Goal: Task Accomplishment & Management: Manage account settings

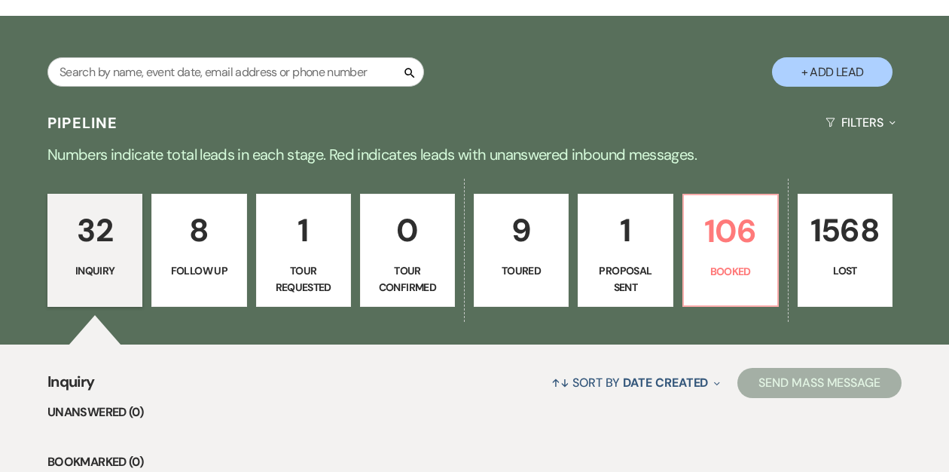
scroll to position [236, 0]
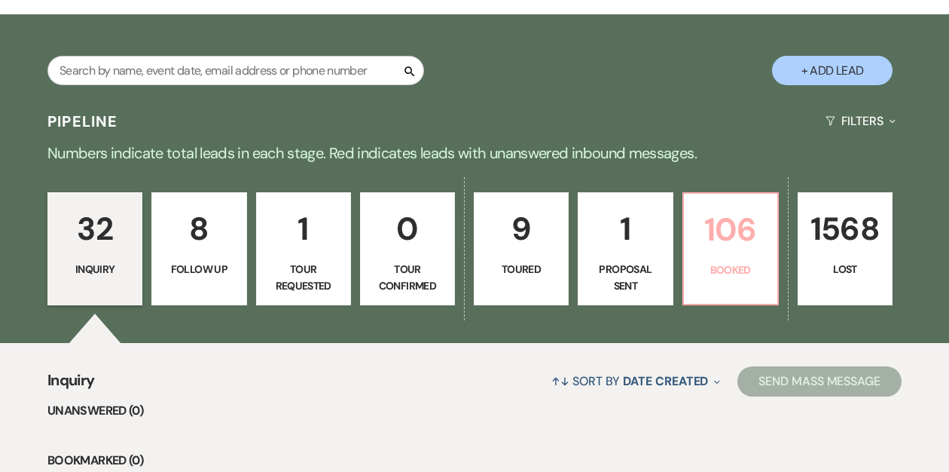
click at [718, 246] on p "106" at bounding box center [730, 229] width 75 height 50
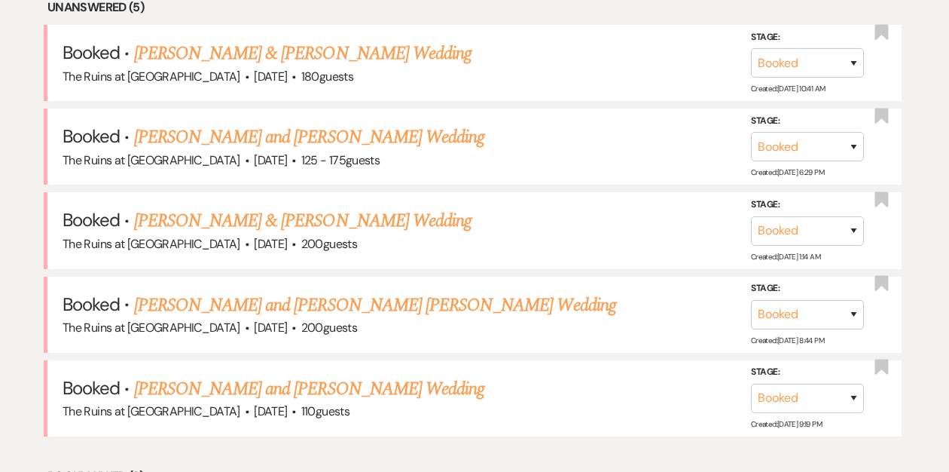
scroll to position [677, 0]
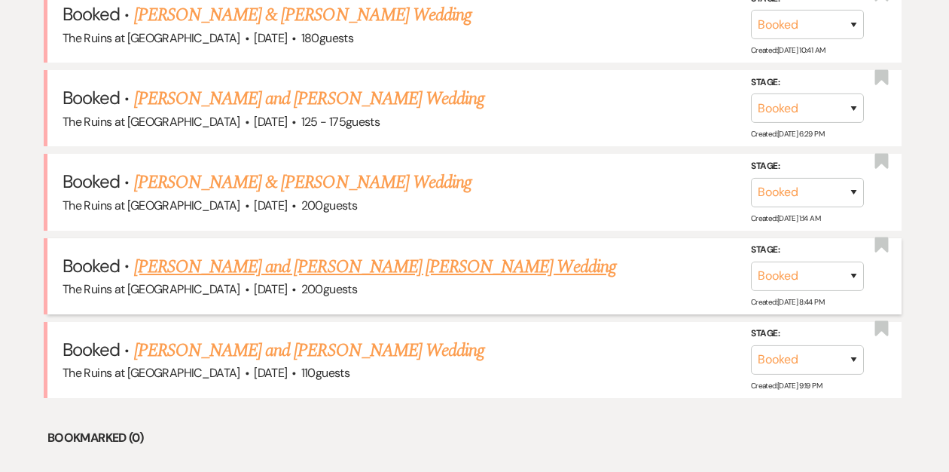
click at [285, 267] on link "[PERSON_NAME] and [PERSON_NAME] [PERSON_NAME] Wedding" at bounding box center [375, 266] width 482 height 27
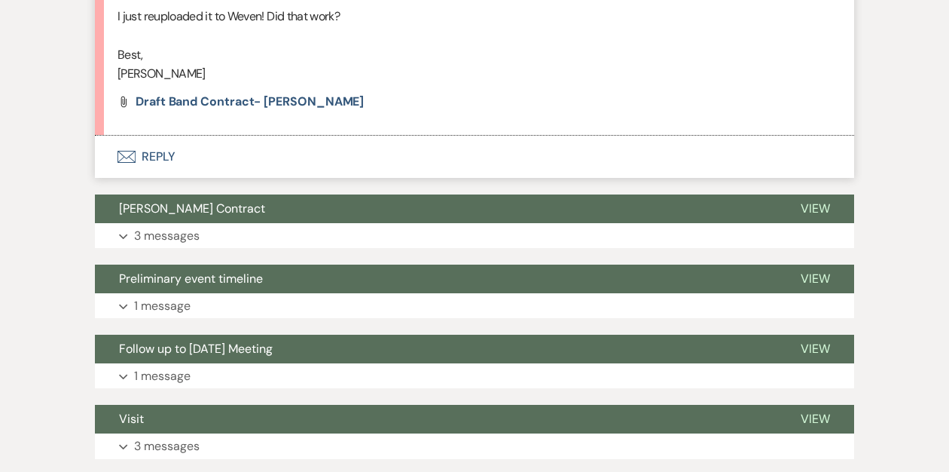
scroll to position [1928, 0]
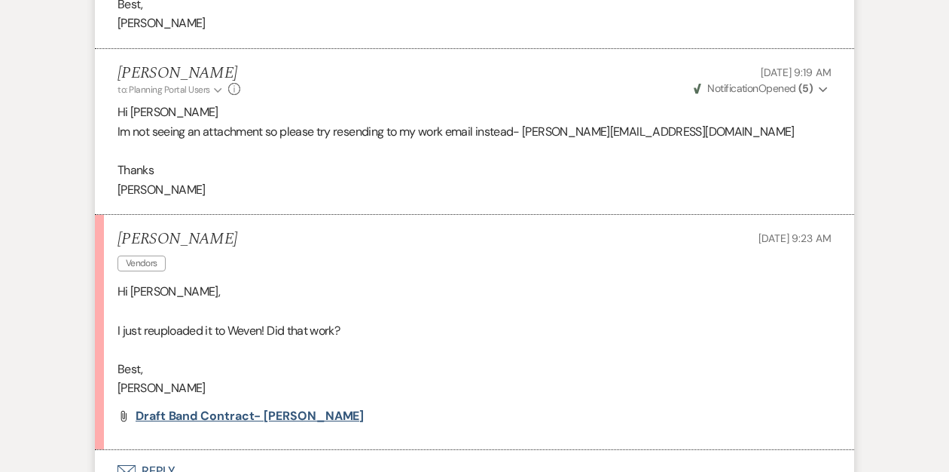
click at [227, 408] on span "Draft Band Contract- [PERSON_NAME]" at bounding box center [250, 416] width 228 height 16
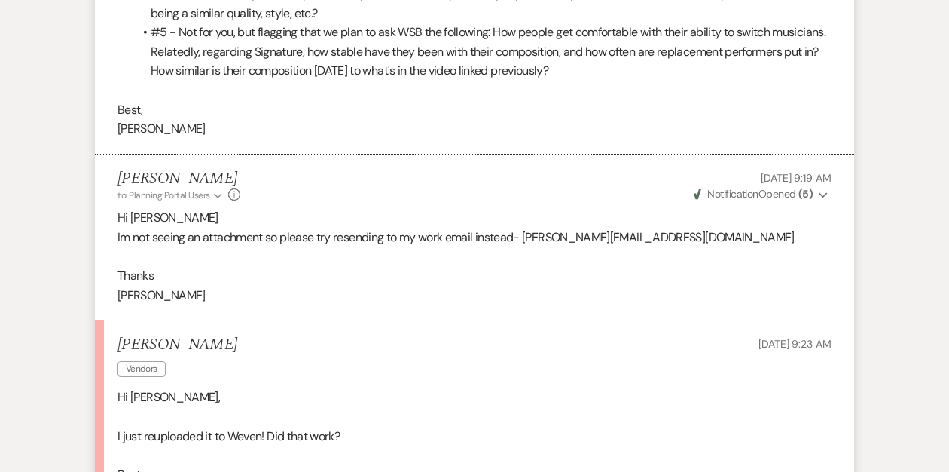
scroll to position [1675, 0]
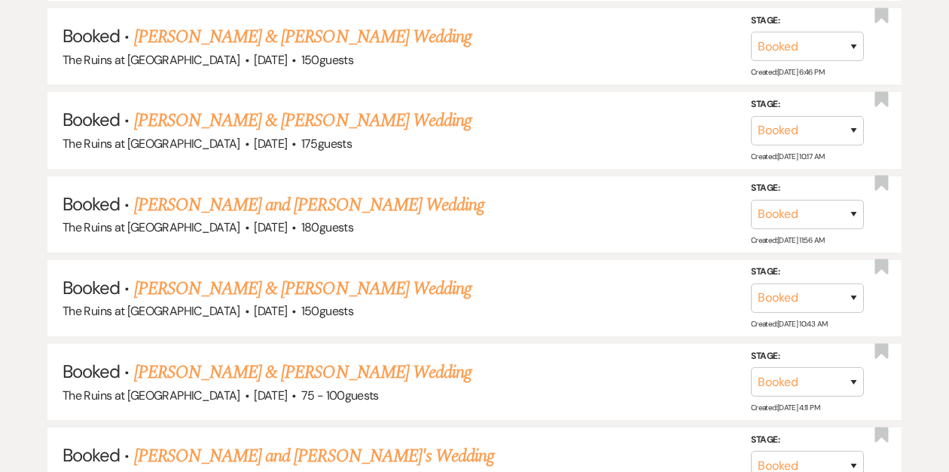
scroll to position [677, 0]
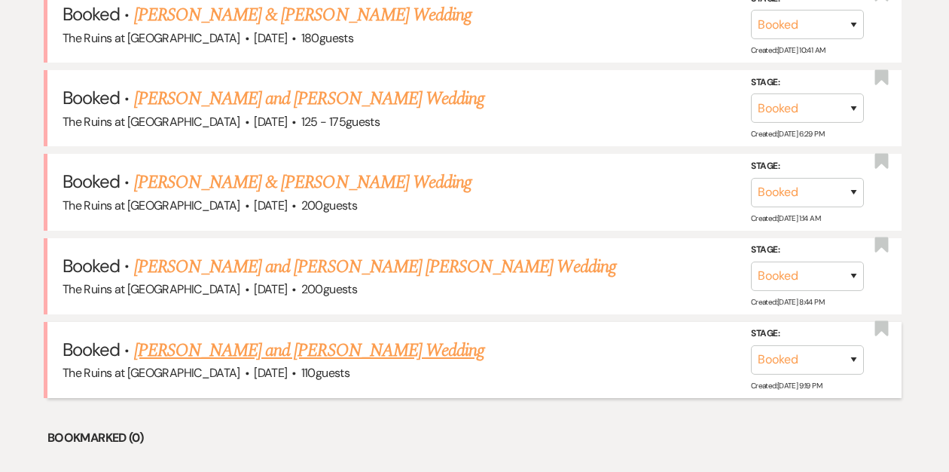
click at [248, 352] on link "[PERSON_NAME] and [PERSON_NAME] Wedding" at bounding box center [309, 350] width 351 height 27
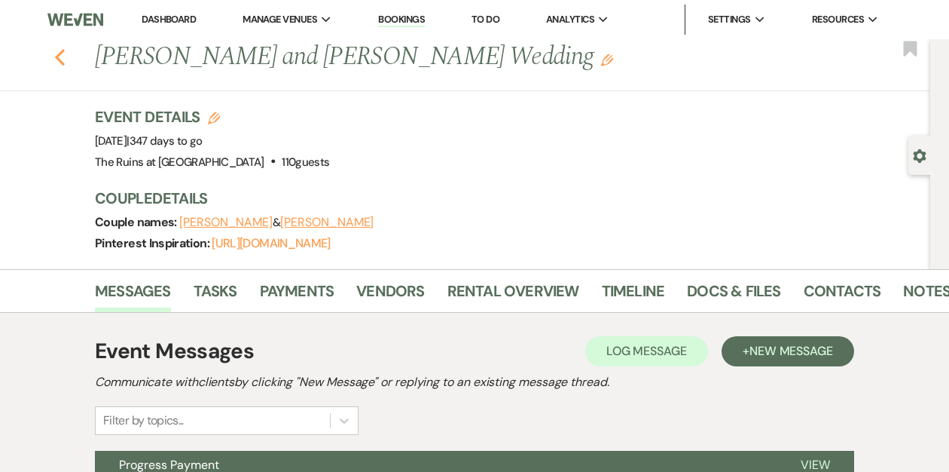
click at [59, 63] on icon "Previous" at bounding box center [59, 57] width 11 height 18
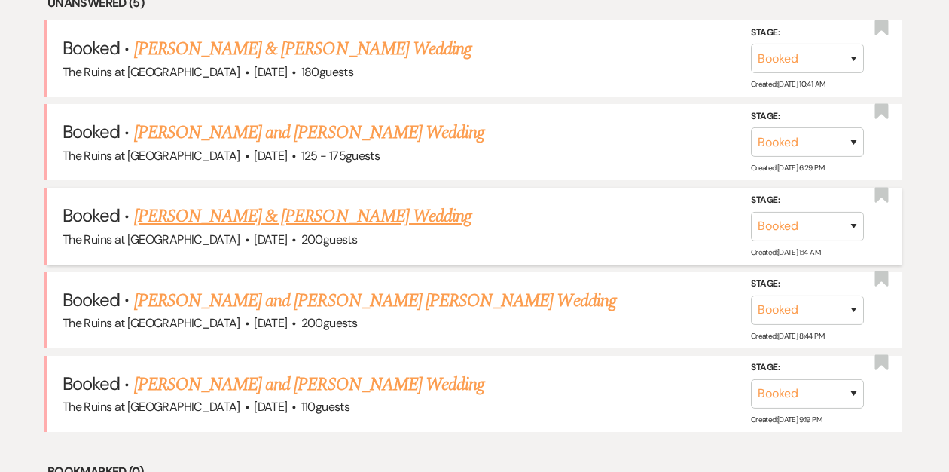
scroll to position [639, 0]
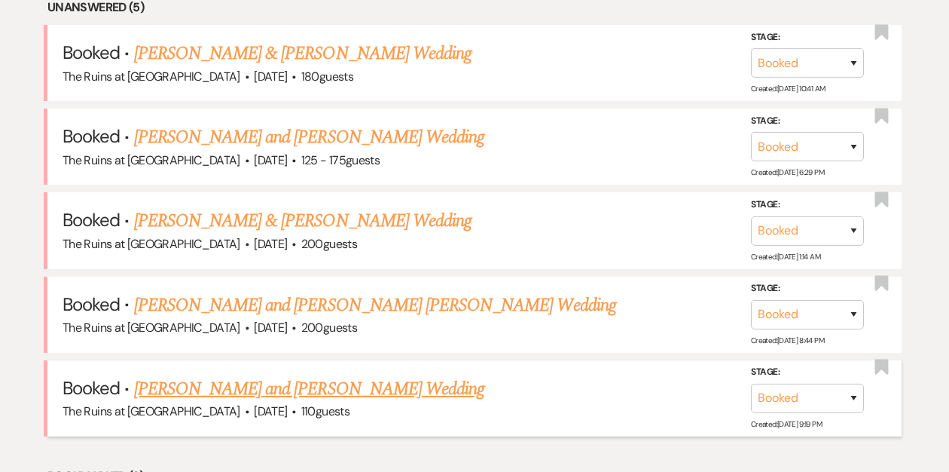
click at [232, 382] on link "[PERSON_NAME] and [PERSON_NAME] Wedding" at bounding box center [309, 388] width 351 height 27
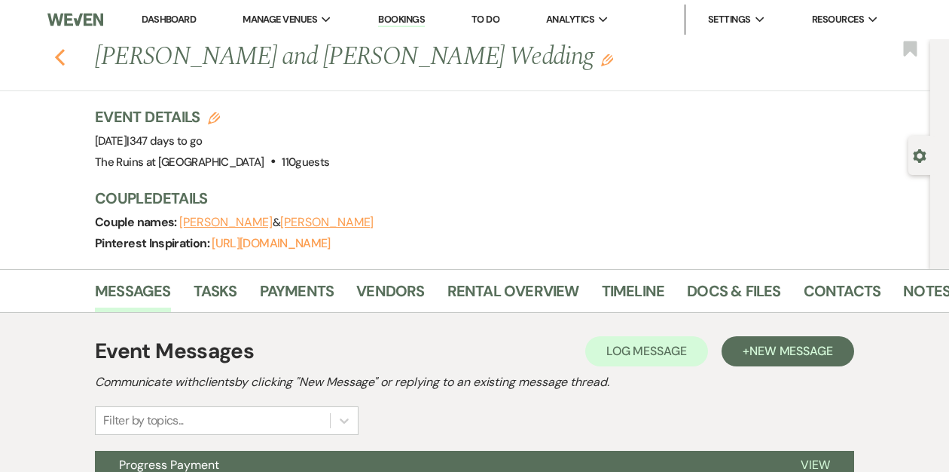
click at [63, 57] on icon "Previous" at bounding box center [59, 57] width 11 height 18
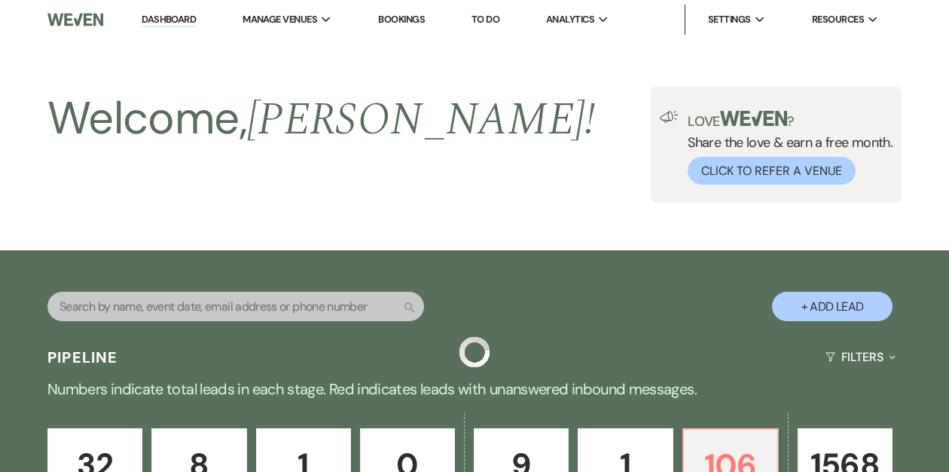
scroll to position [639, 0]
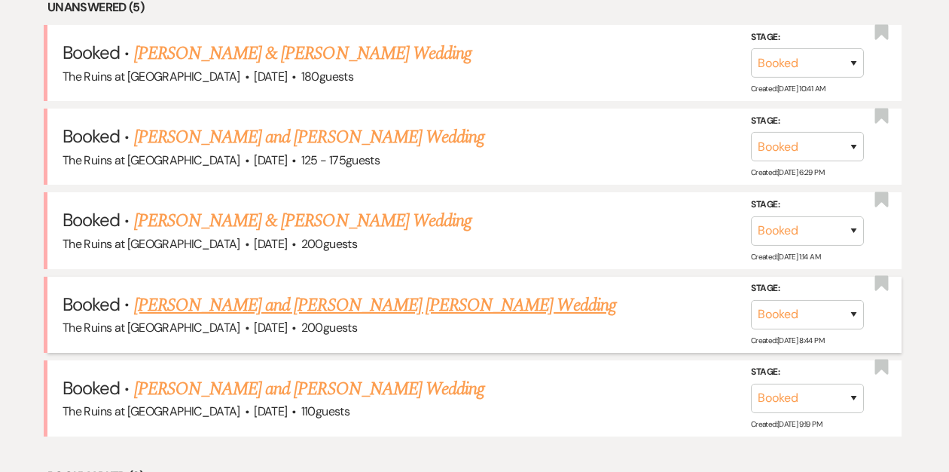
click at [306, 301] on link "[PERSON_NAME] and [PERSON_NAME] [PERSON_NAME] Wedding" at bounding box center [375, 305] width 482 height 27
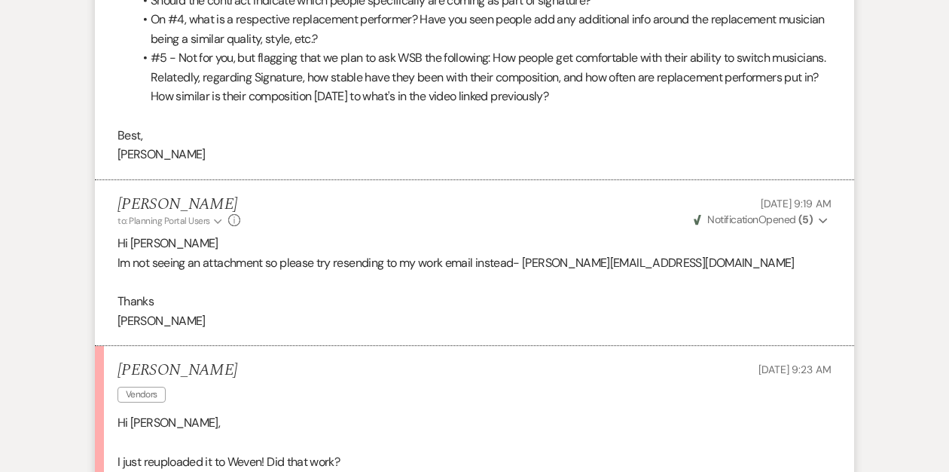
scroll to position [1897, 0]
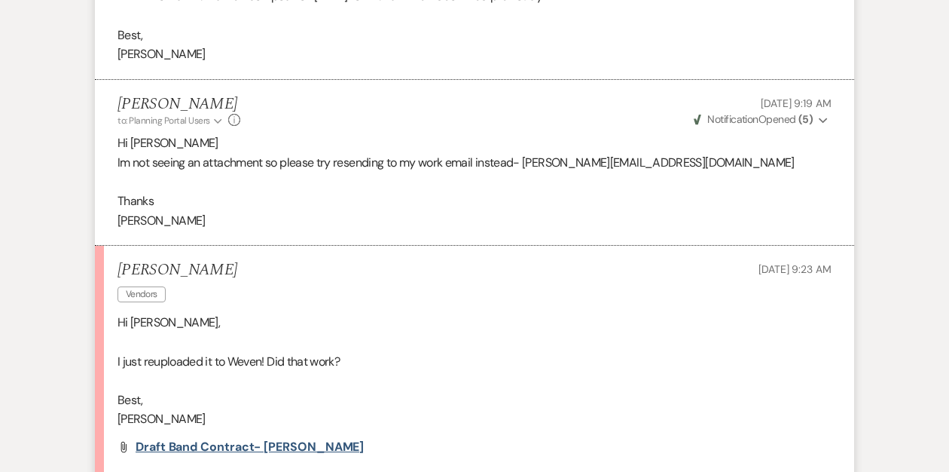
click at [202, 438] on span "Draft Band Contract- [PERSON_NAME]" at bounding box center [250, 446] width 228 height 16
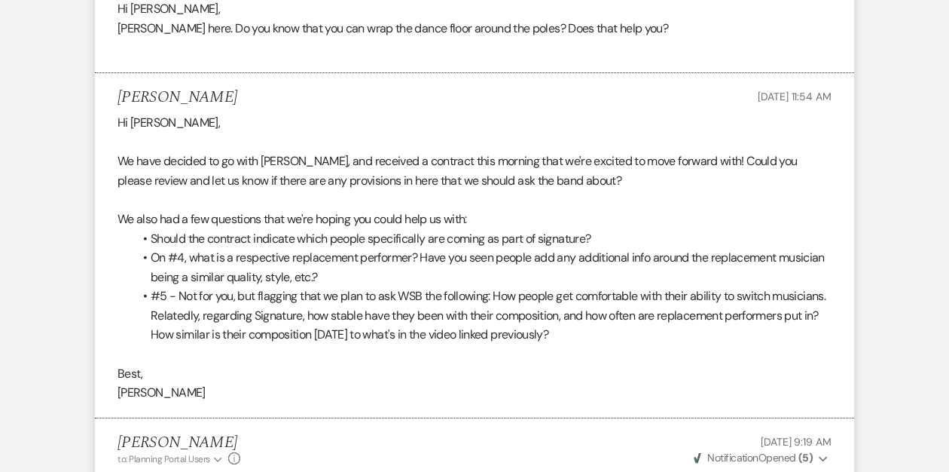
scroll to position [1559, 0]
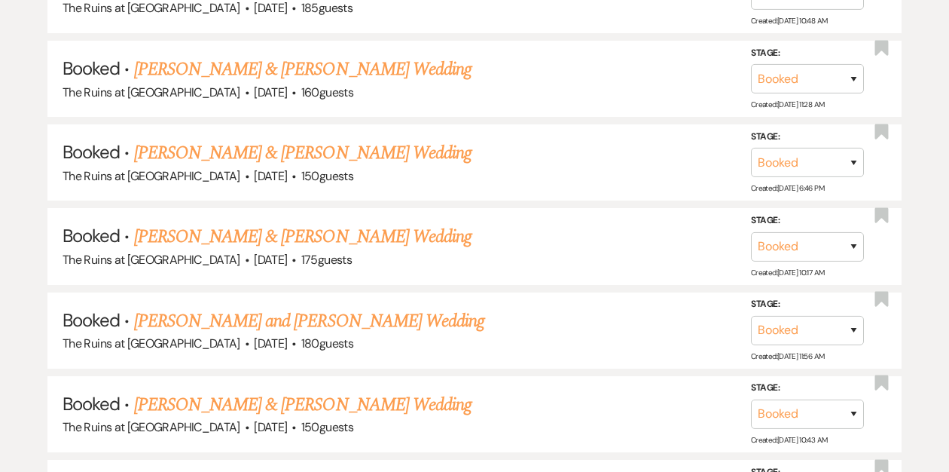
scroll to position [639, 0]
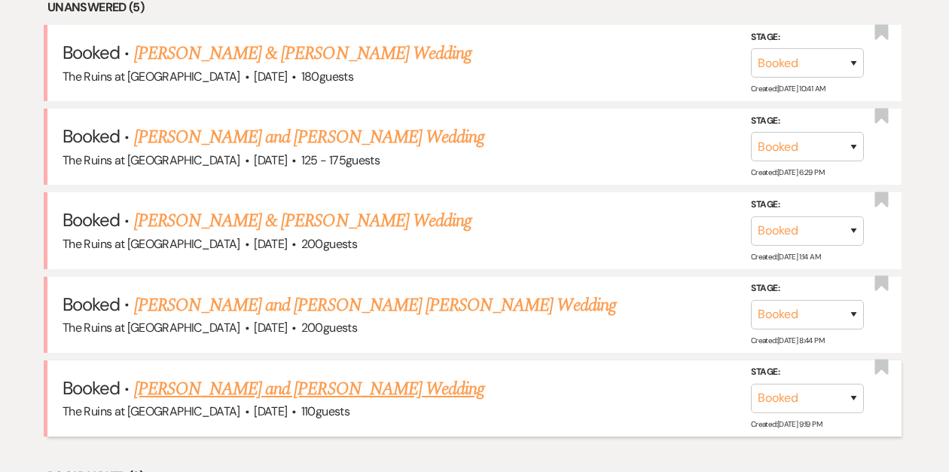
click at [304, 383] on link "[PERSON_NAME] and [PERSON_NAME] Wedding" at bounding box center [309, 388] width 351 height 27
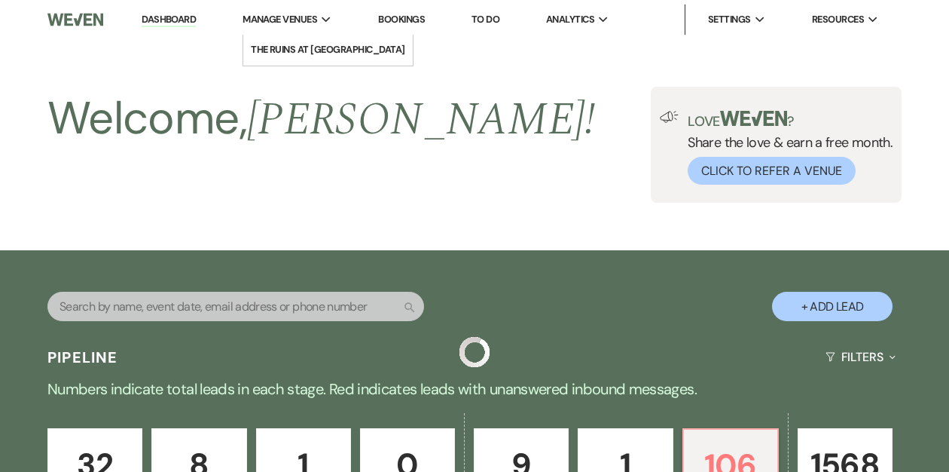
scroll to position [639, 0]
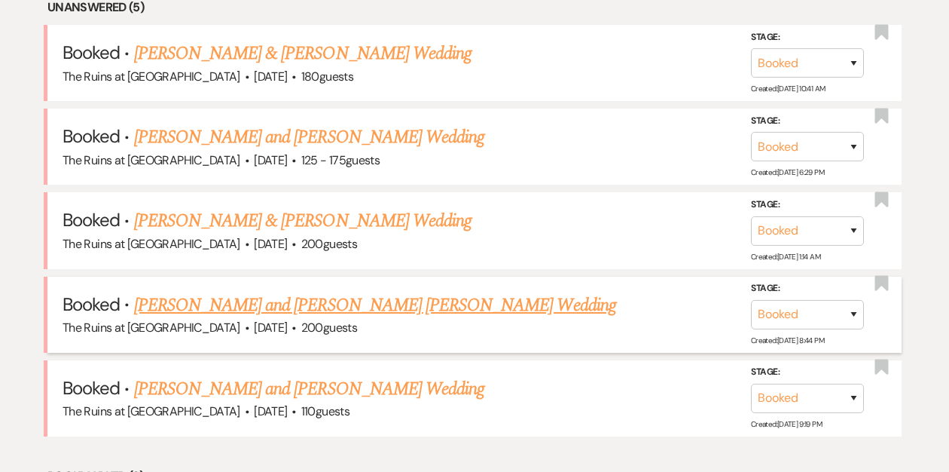
click at [246, 306] on link "[PERSON_NAME] and [PERSON_NAME] [PERSON_NAME] Wedding" at bounding box center [375, 305] width 482 height 27
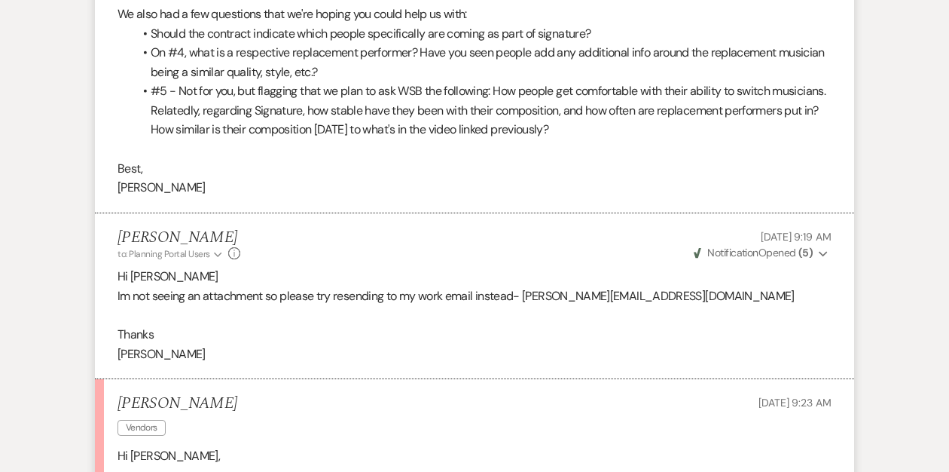
scroll to position [1583, 0]
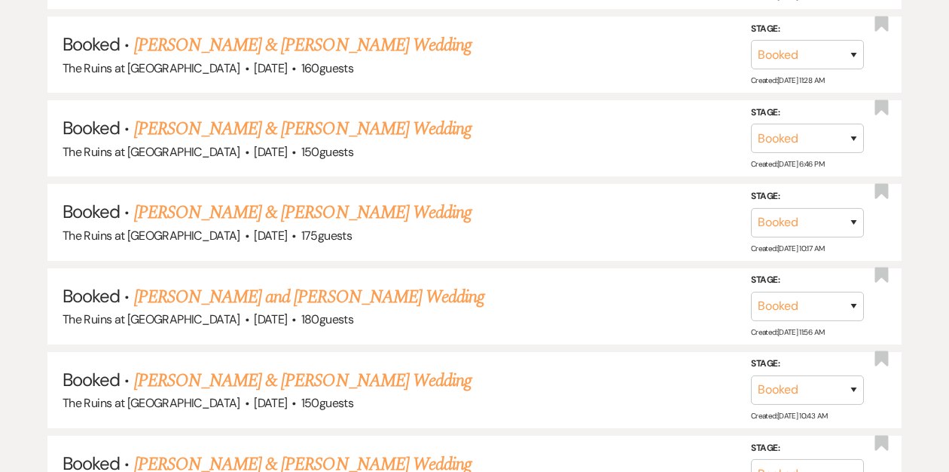
scroll to position [639, 0]
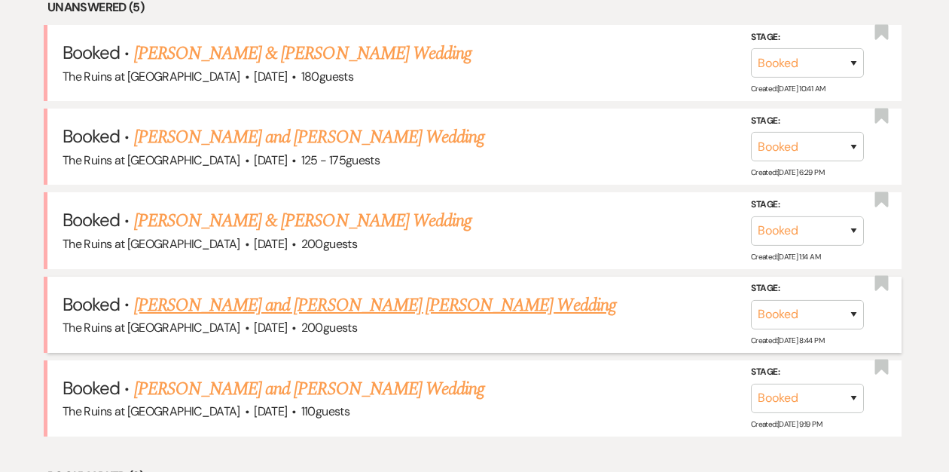
click at [222, 302] on link "[PERSON_NAME] and [PERSON_NAME] [PERSON_NAME] Wedding" at bounding box center [375, 305] width 482 height 27
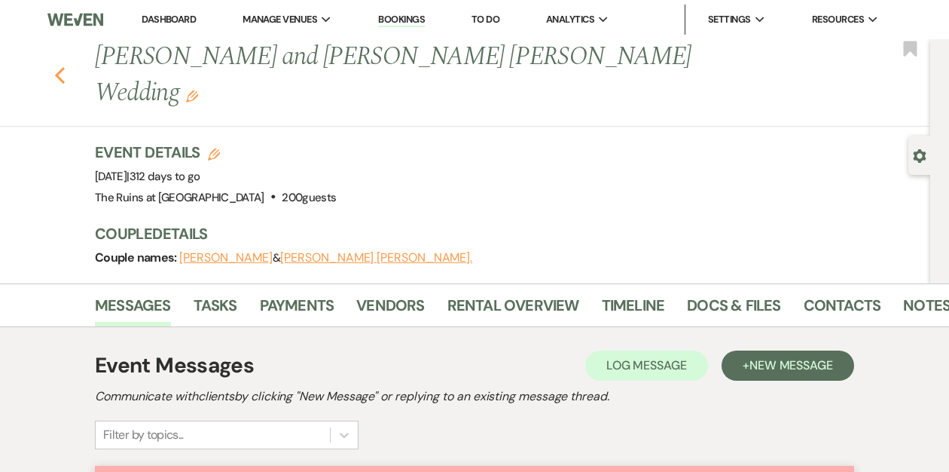
click at [63, 66] on icon "Previous" at bounding box center [59, 75] width 11 height 18
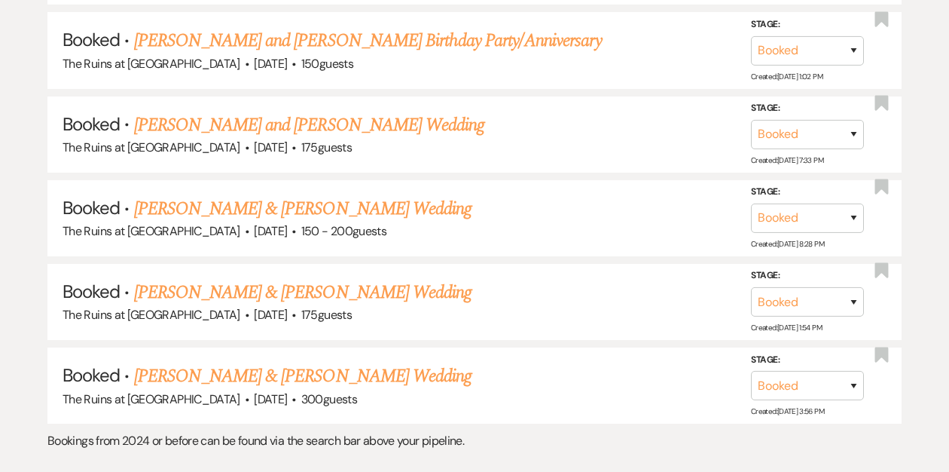
scroll to position [7557, 0]
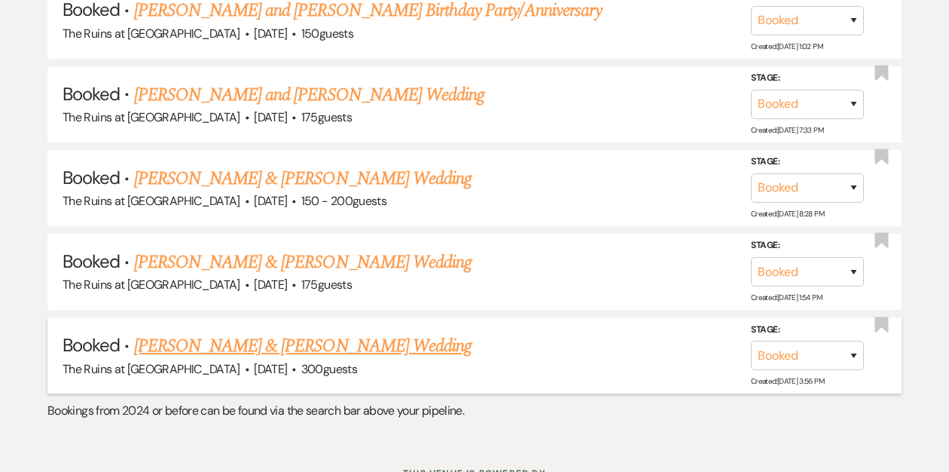
click at [192, 332] on link "[PERSON_NAME] & [PERSON_NAME] Wedding" at bounding box center [302, 345] width 337 height 27
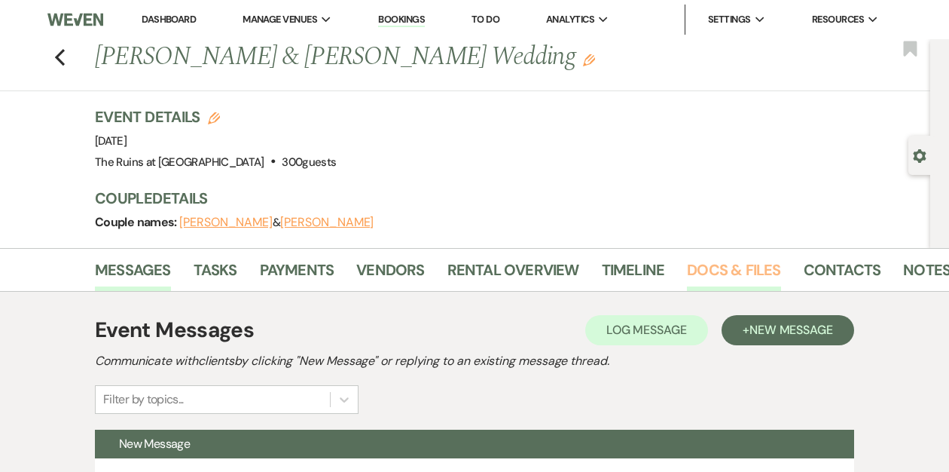
click at [698, 273] on link "Docs & Files" at bounding box center [733, 274] width 93 height 33
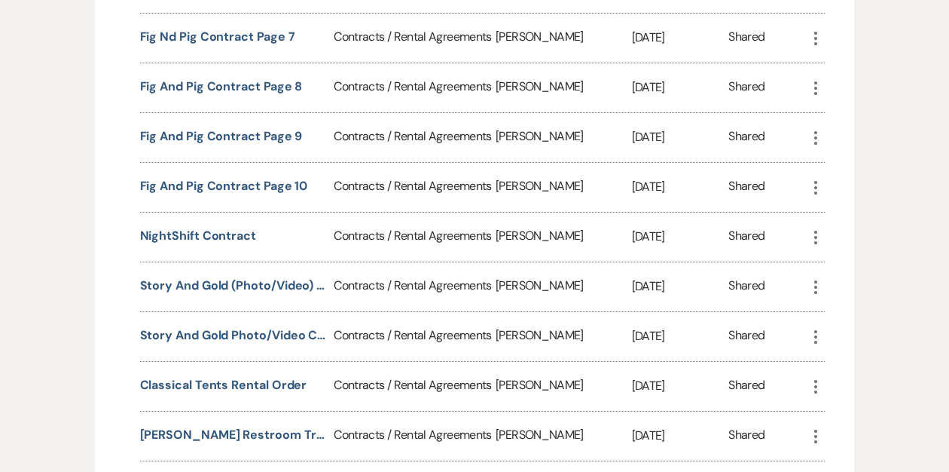
scroll to position [1801, 0]
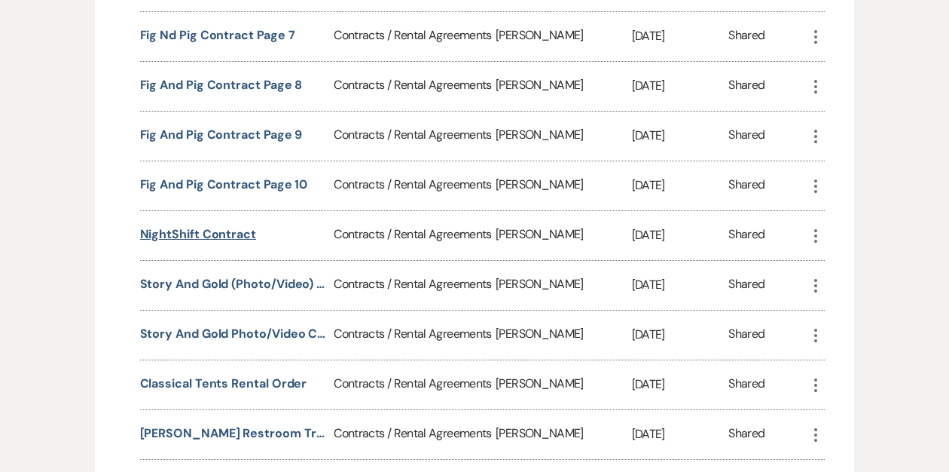
click at [220, 225] on button "NightShift Contract" at bounding box center [198, 234] width 116 height 18
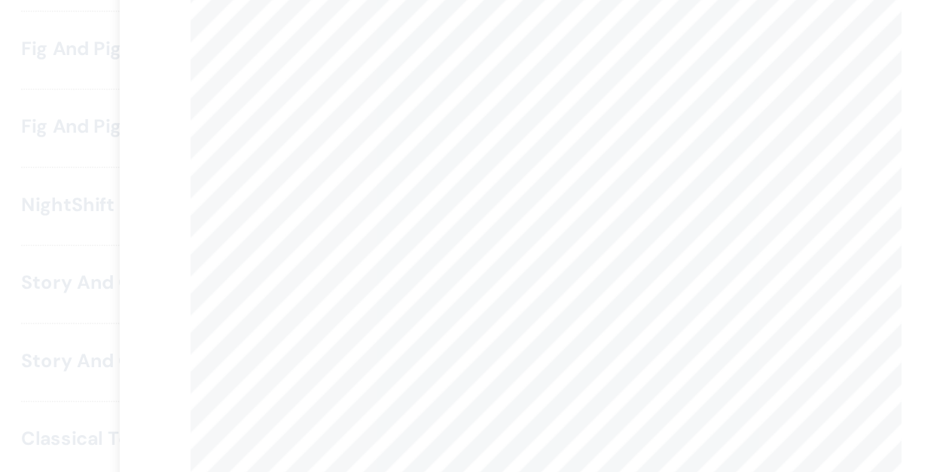
scroll to position [0, 0]
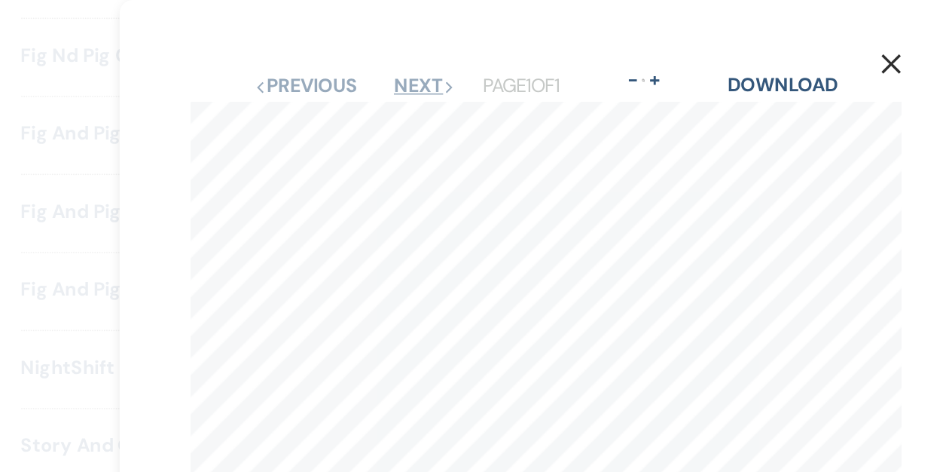
click at [394, 49] on button "Next Next" at bounding box center [396, 55] width 39 height 12
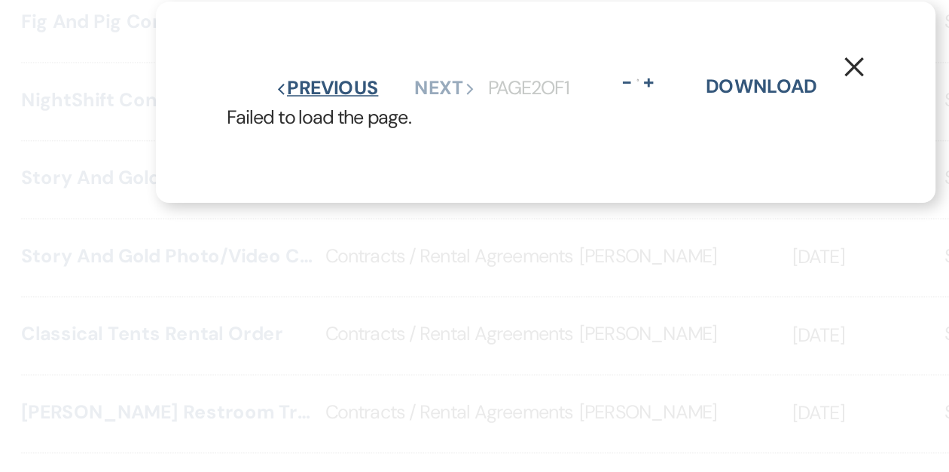
click at [330, 227] on button "Previous Previous" at bounding box center [335, 227] width 66 height 12
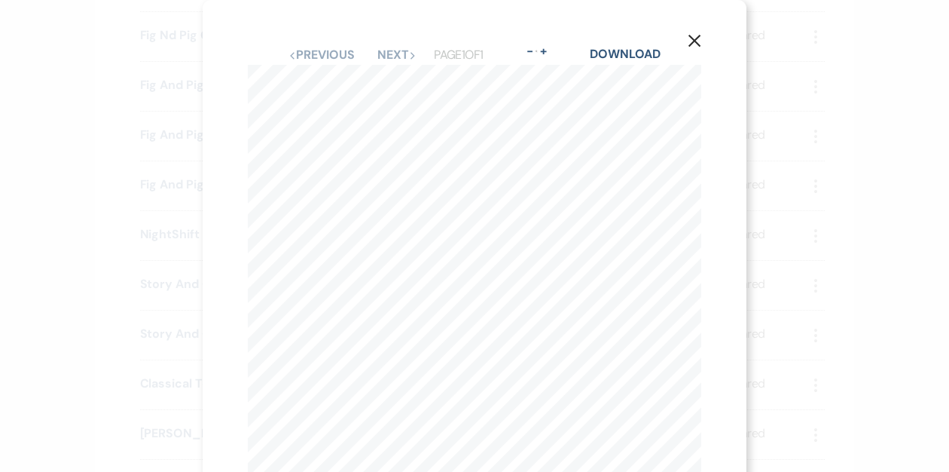
click at [693, 41] on use "button" at bounding box center [694, 41] width 12 height 12
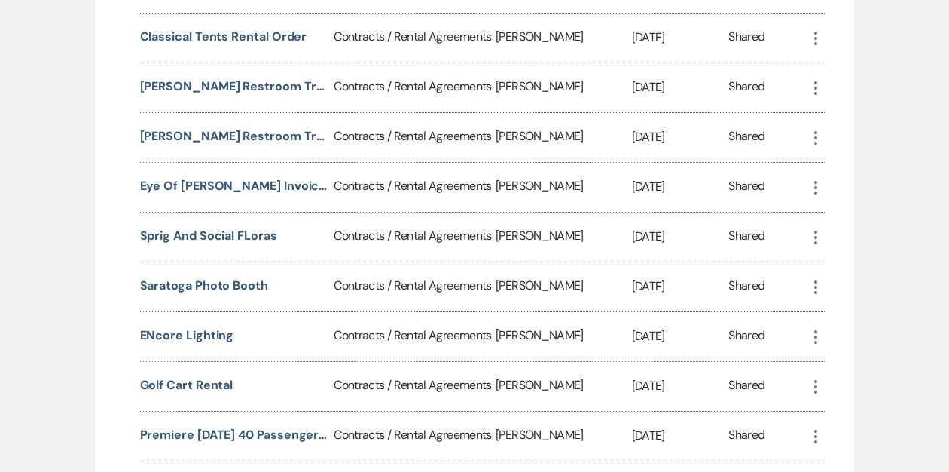
scroll to position [2150, 0]
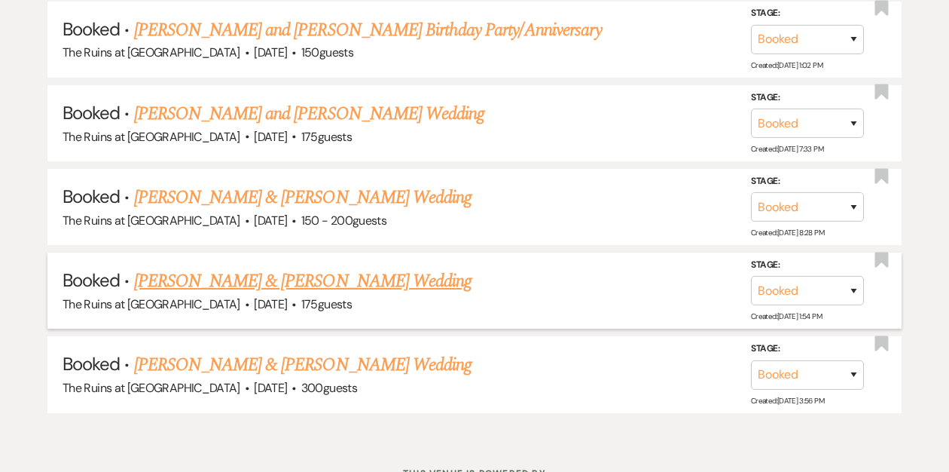
scroll to position [7537, 0]
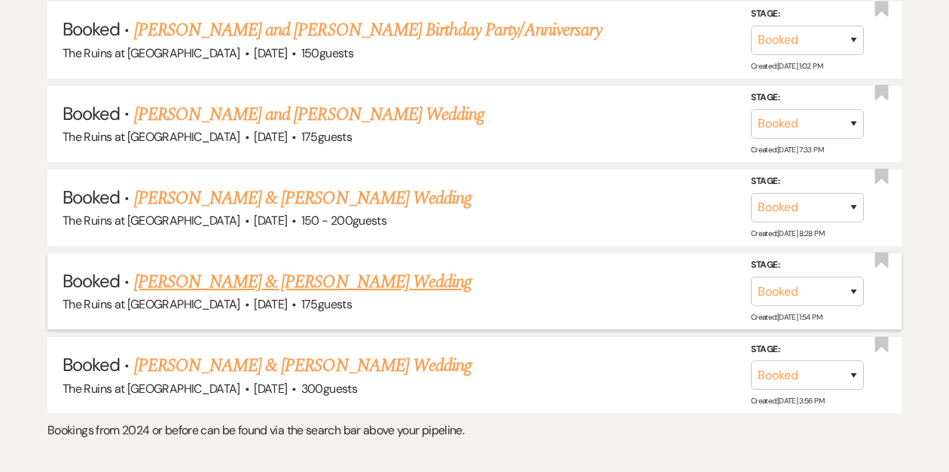
click at [230, 268] on link "[PERSON_NAME] & [PERSON_NAME] Wedding" at bounding box center [302, 281] width 337 height 27
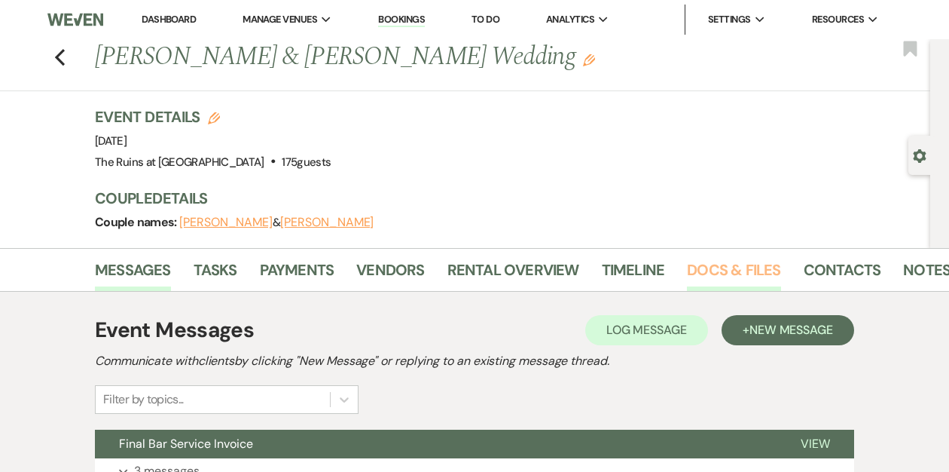
click at [715, 275] on link "Docs & Files" at bounding box center [733, 274] width 93 height 33
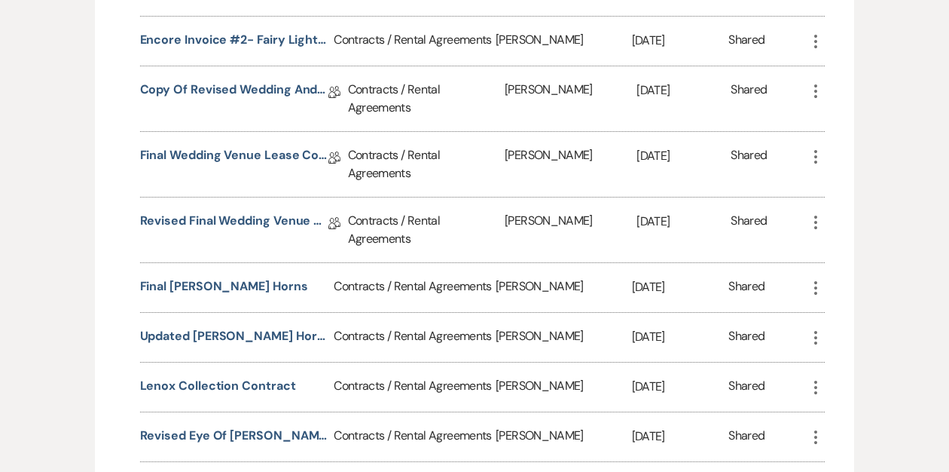
scroll to position [2120, 0]
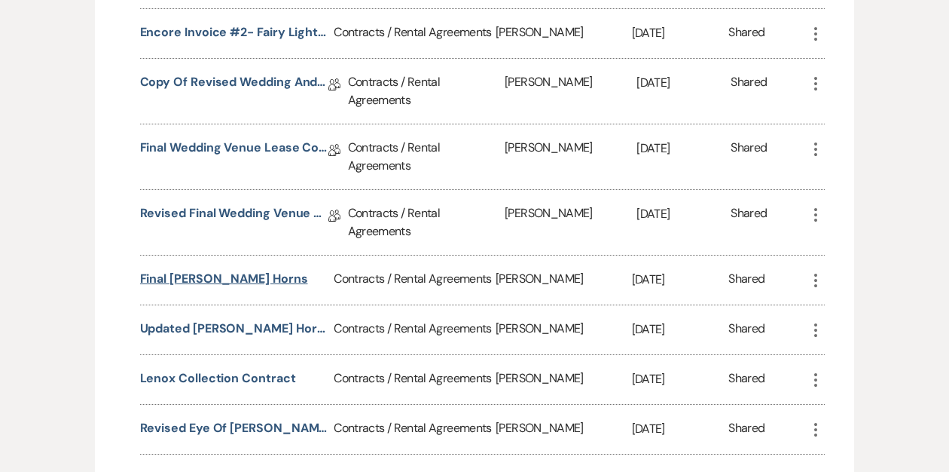
click at [237, 270] on button "Final [PERSON_NAME] horns" at bounding box center [224, 279] width 168 height 18
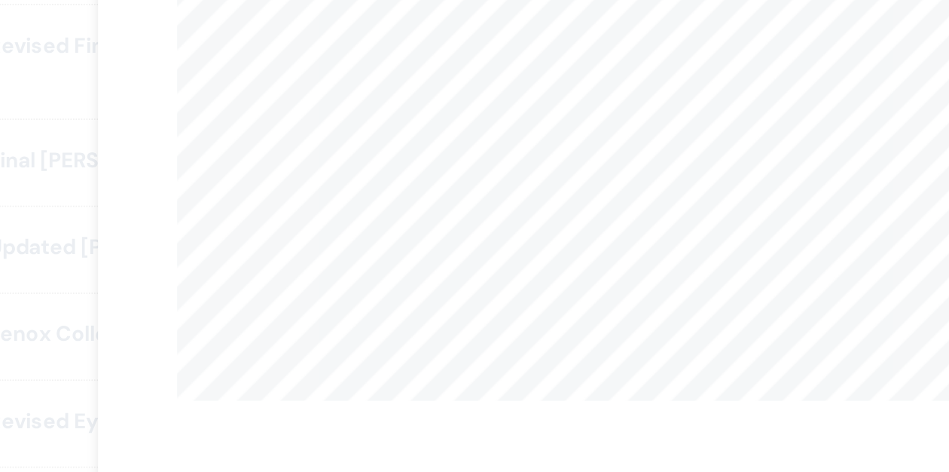
scroll to position [0, 0]
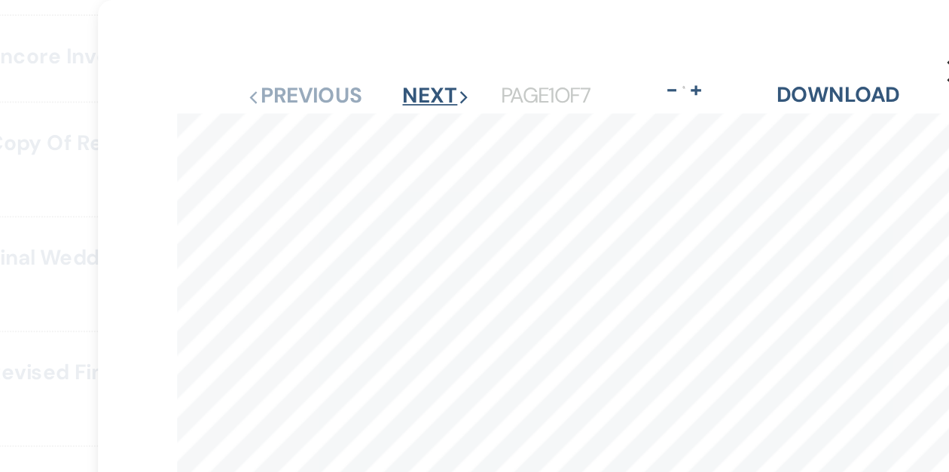
click at [394, 53] on button "Next Next" at bounding box center [396, 55] width 39 height 12
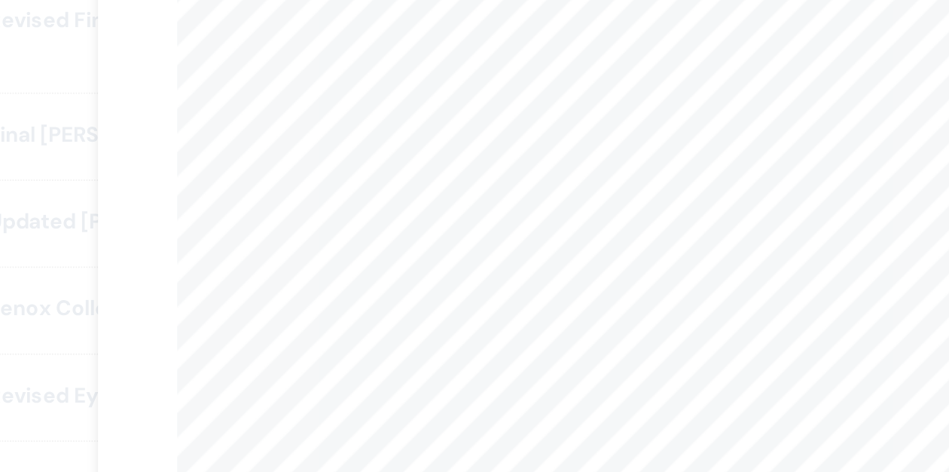
scroll to position [2120, 0]
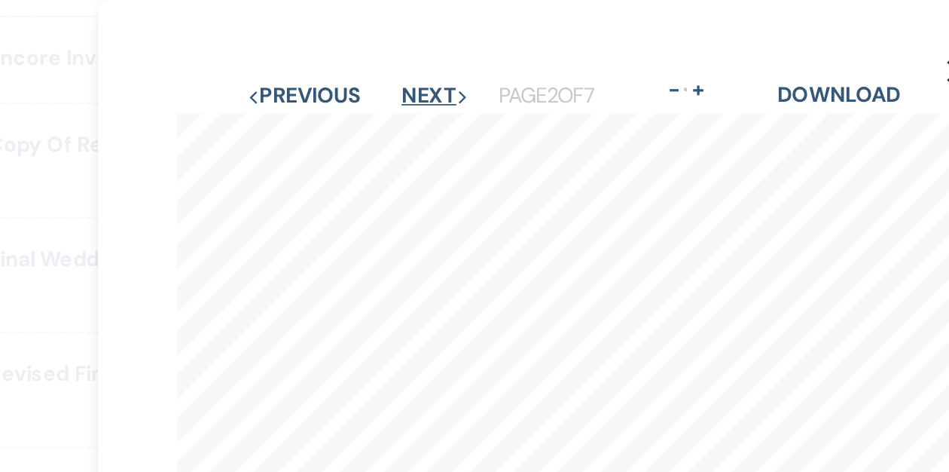
click at [390, 53] on button "Next Next" at bounding box center [396, 55] width 39 height 12
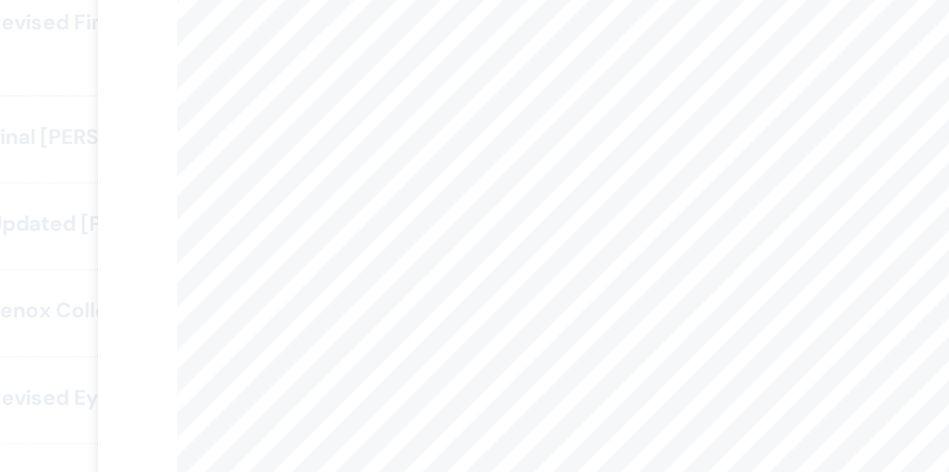
scroll to position [2119, 0]
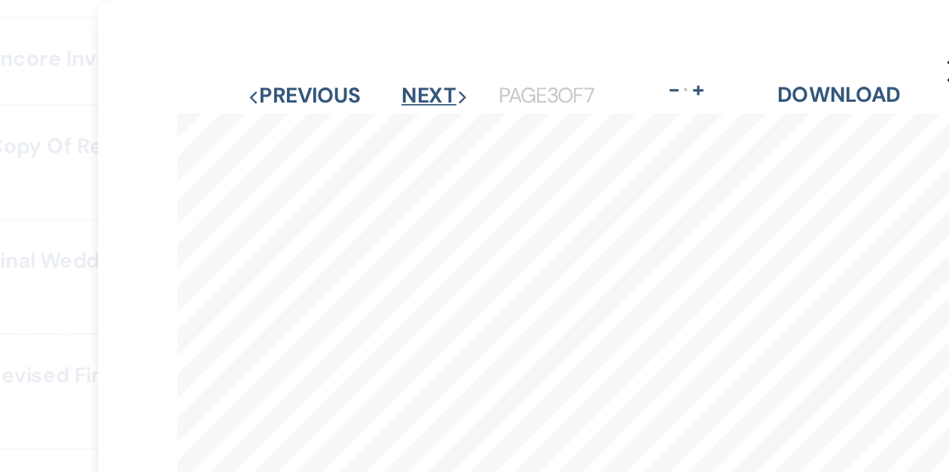
click at [386, 56] on button "Next Next" at bounding box center [396, 55] width 39 height 12
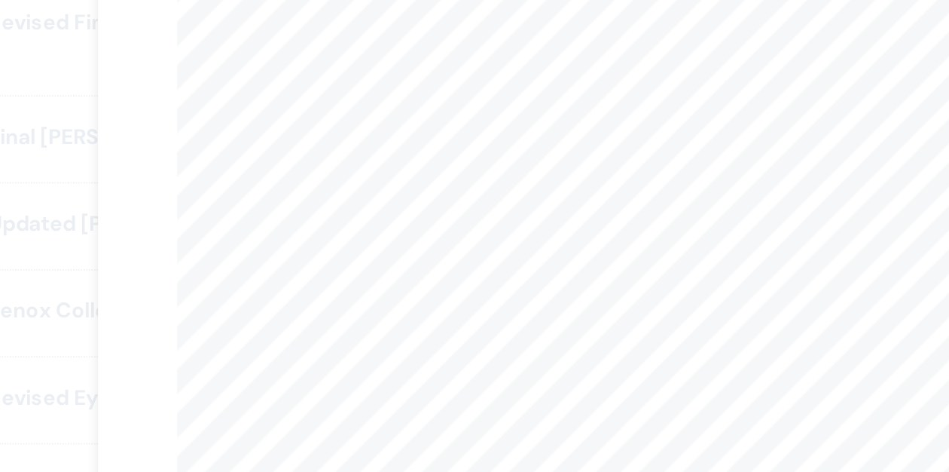
scroll to position [2118, 0]
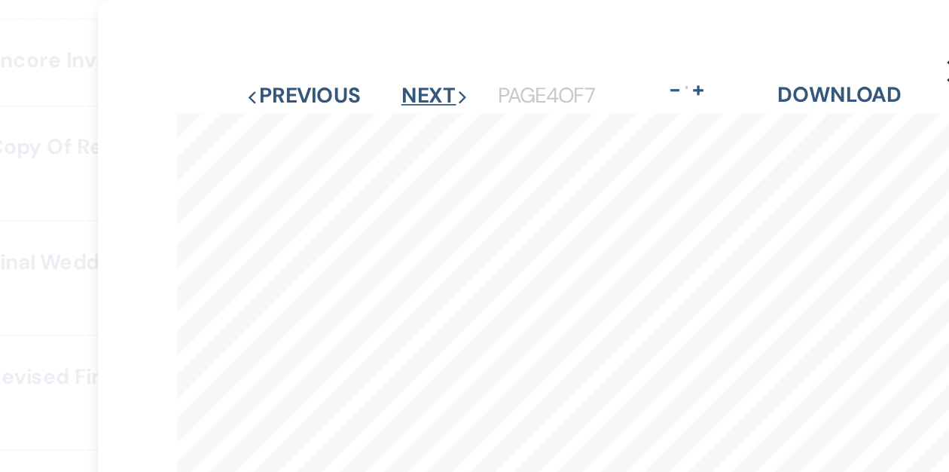
click at [392, 53] on button "Next Next" at bounding box center [395, 55] width 39 height 12
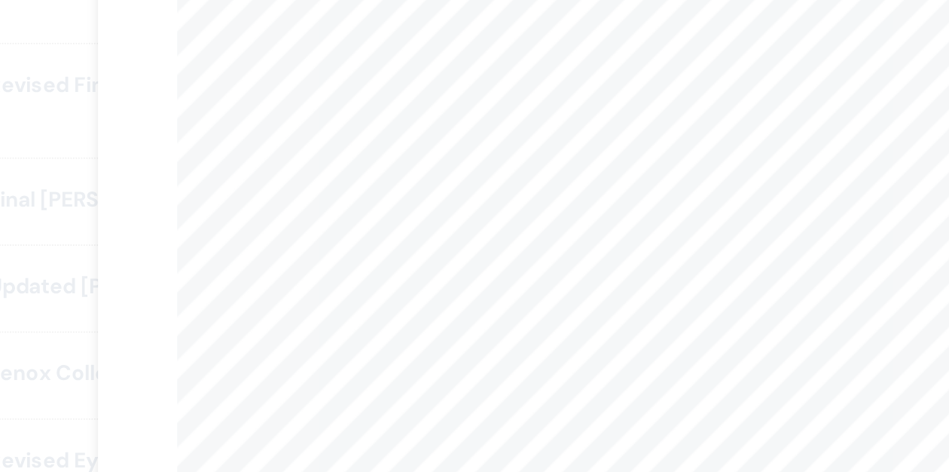
scroll to position [0, 0]
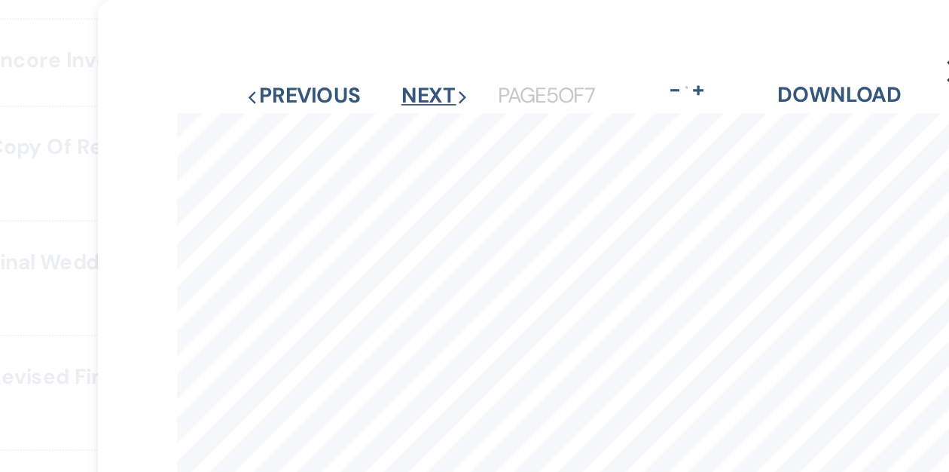
click at [387, 55] on button "Next Next" at bounding box center [395, 55] width 39 height 12
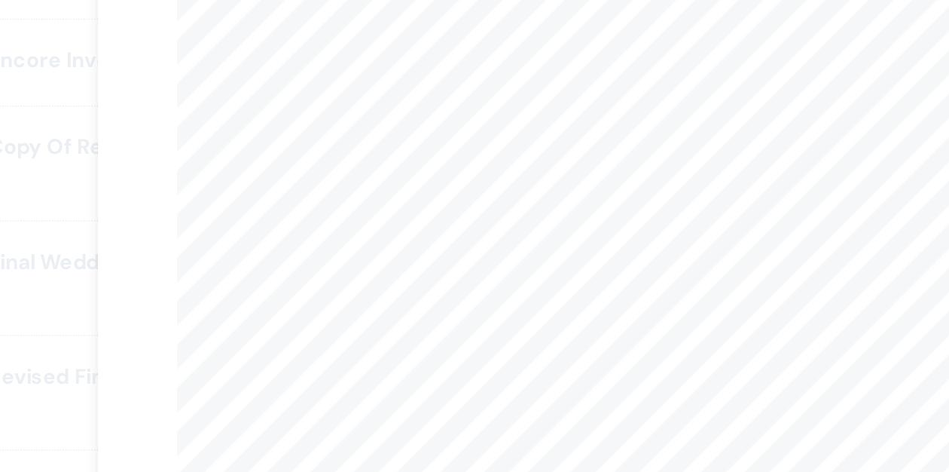
scroll to position [236, 0]
